Goal: Navigation & Orientation: Find specific page/section

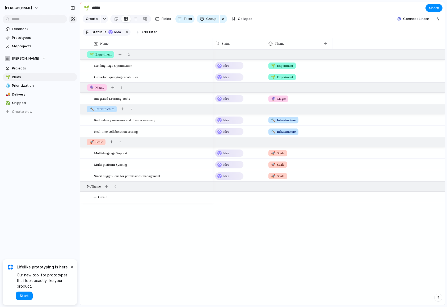
click at [38, 2] on div "[PERSON_NAME]" at bounding box center [40, 7] width 80 height 14
click at [34, 6] on button "Steen Andersson" at bounding box center [21, 8] width 39 height 9
click at [69, 51] on li "Index" at bounding box center [78, 54] width 43 height 9
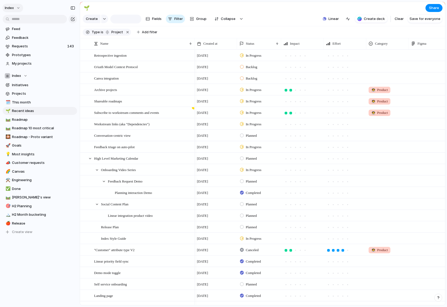
click at [27, 6] on div "Index" at bounding box center [40, 7] width 80 height 14
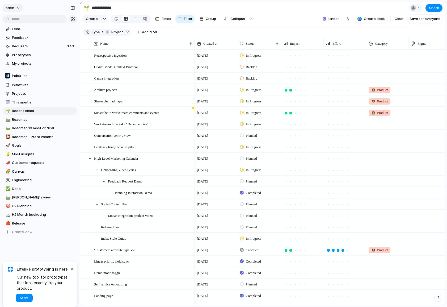
click at [16, 6] on button "Index" at bounding box center [12, 8] width 21 height 9
click at [16, 6] on div "Settings Invite members Change theme Change workspace Sign out" at bounding box center [223, 153] width 447 height 307
